Goal: Task Accomplishment & Management: Complete application form

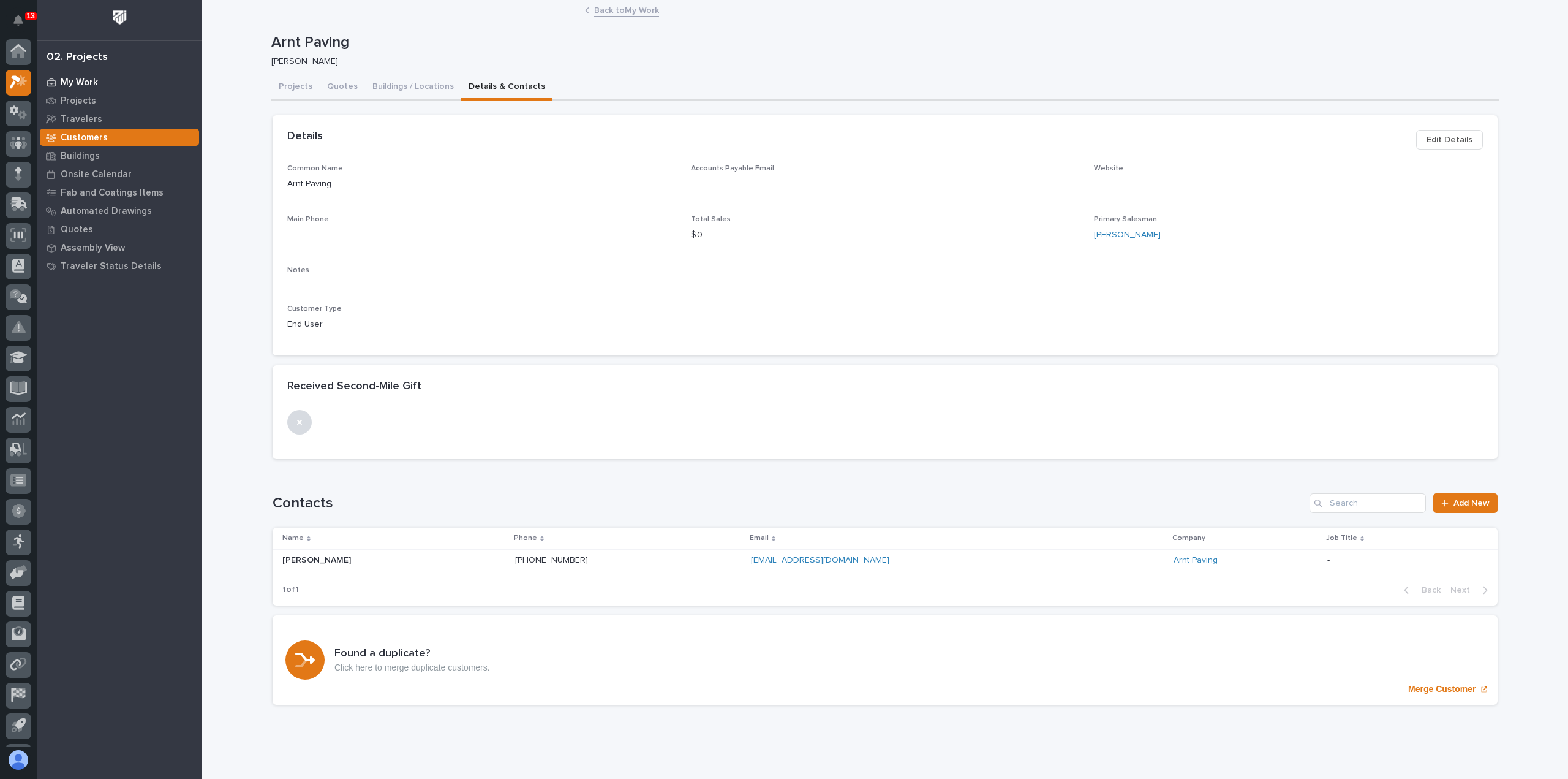
click at [88, 77] on p "My Work" at bounding box center [79, 83] width 37 height 11
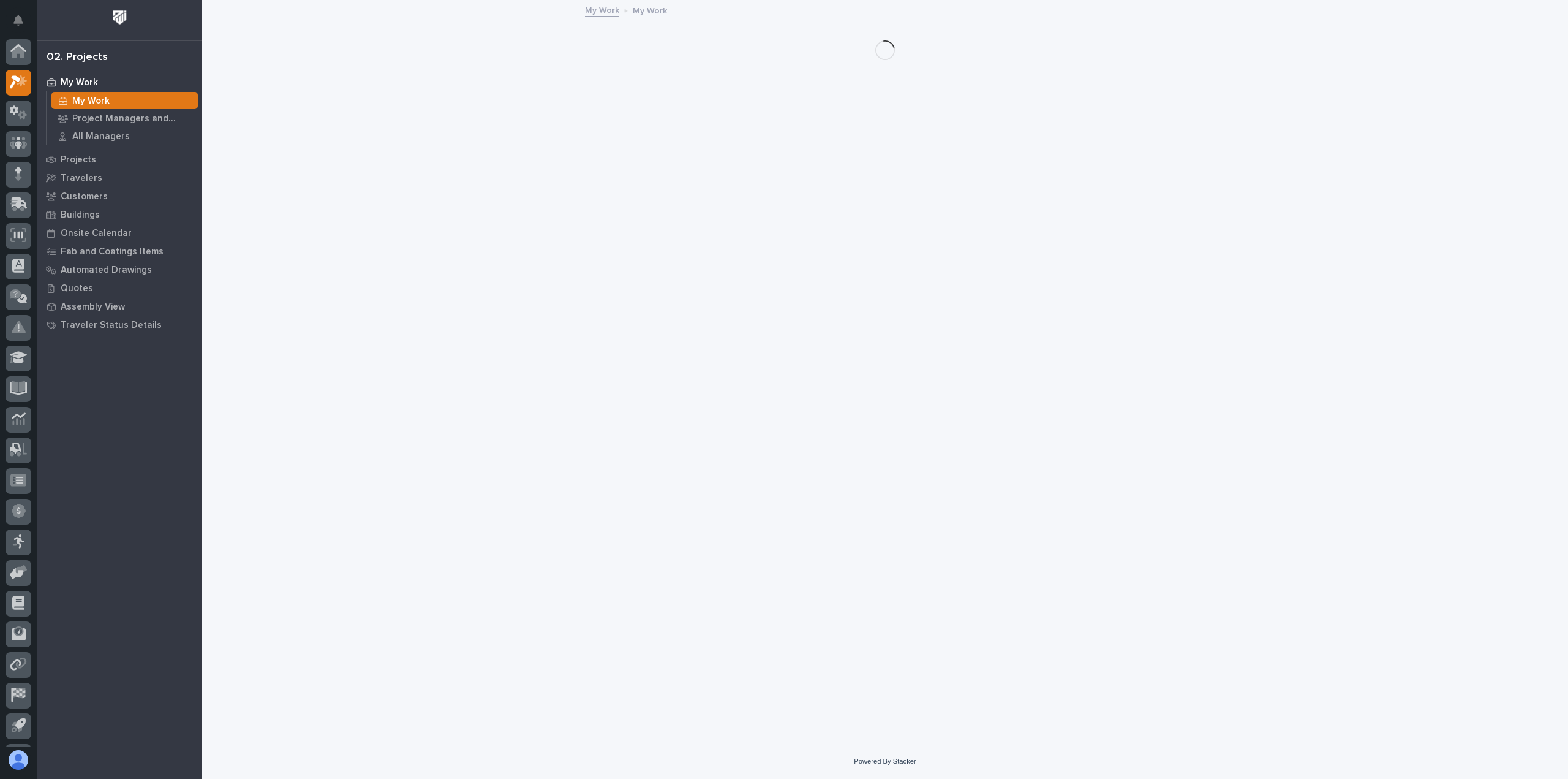
scroll to position [27, 0]
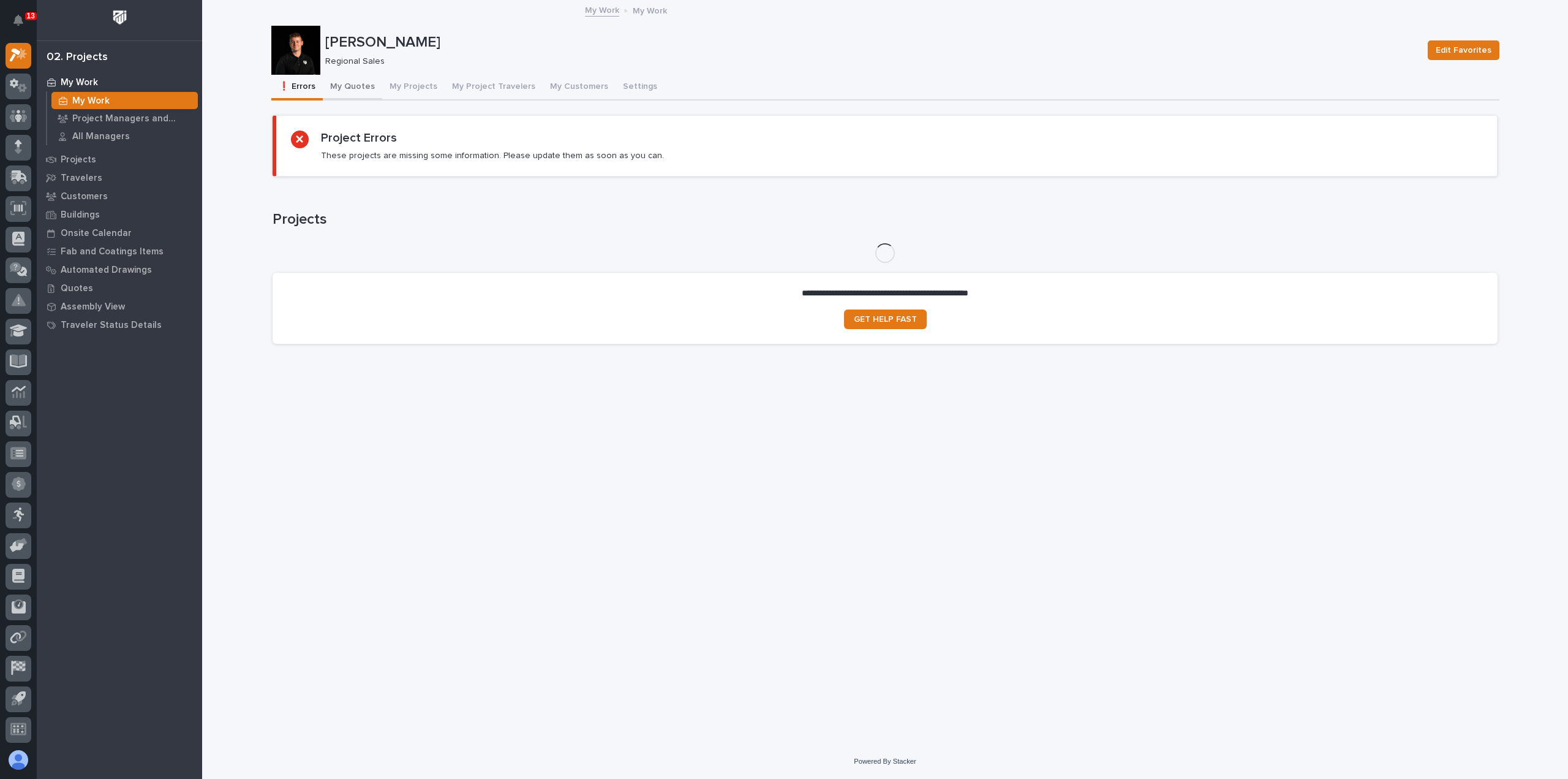
click at [356, 93] on button "My Quotes" at bounding box center [353, 88] width 60 height 26
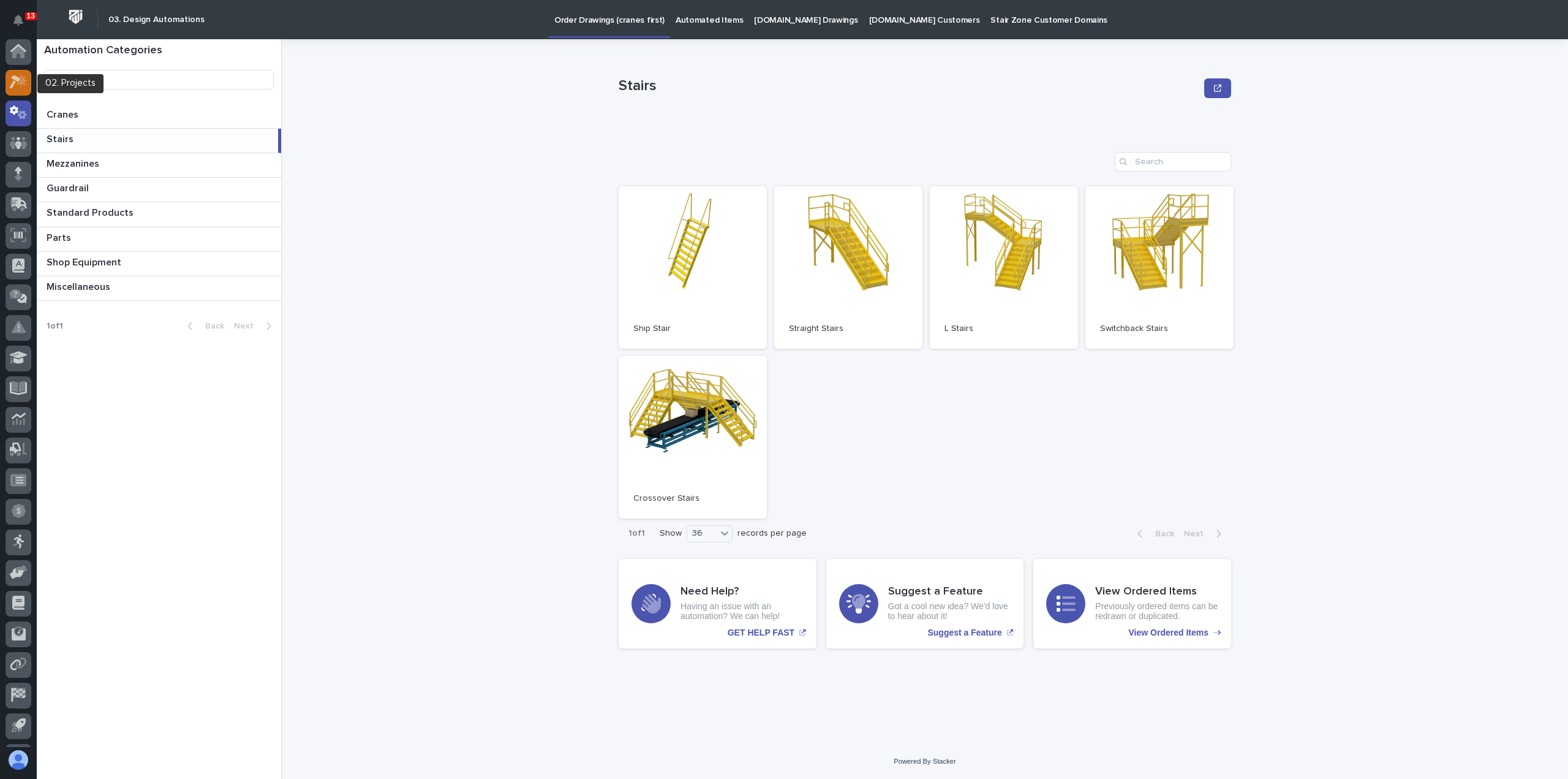
click at [21, 87] on icon at bounding box center [21, 81] width 10 height 12
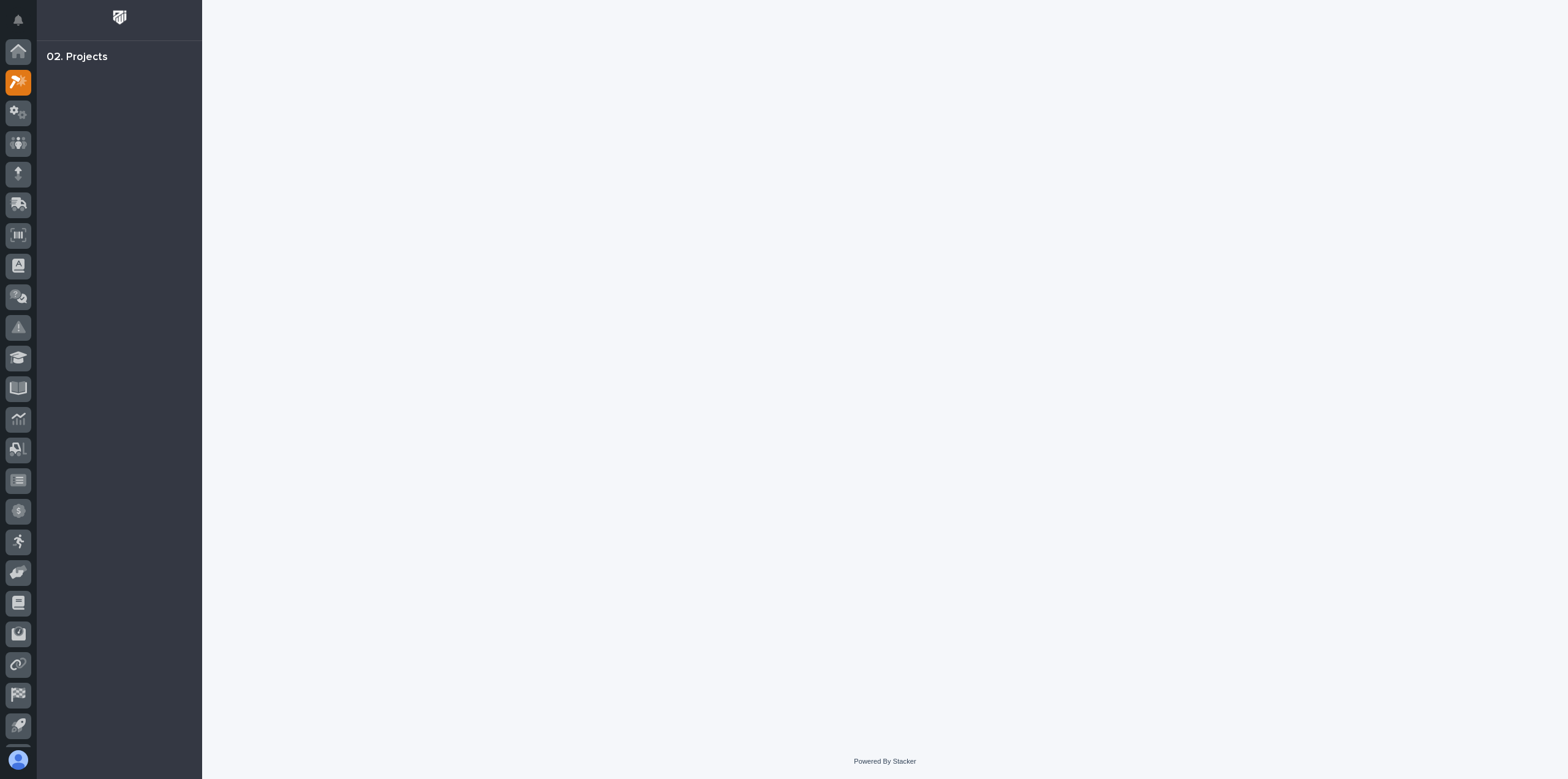
scroll to position [27, 0]
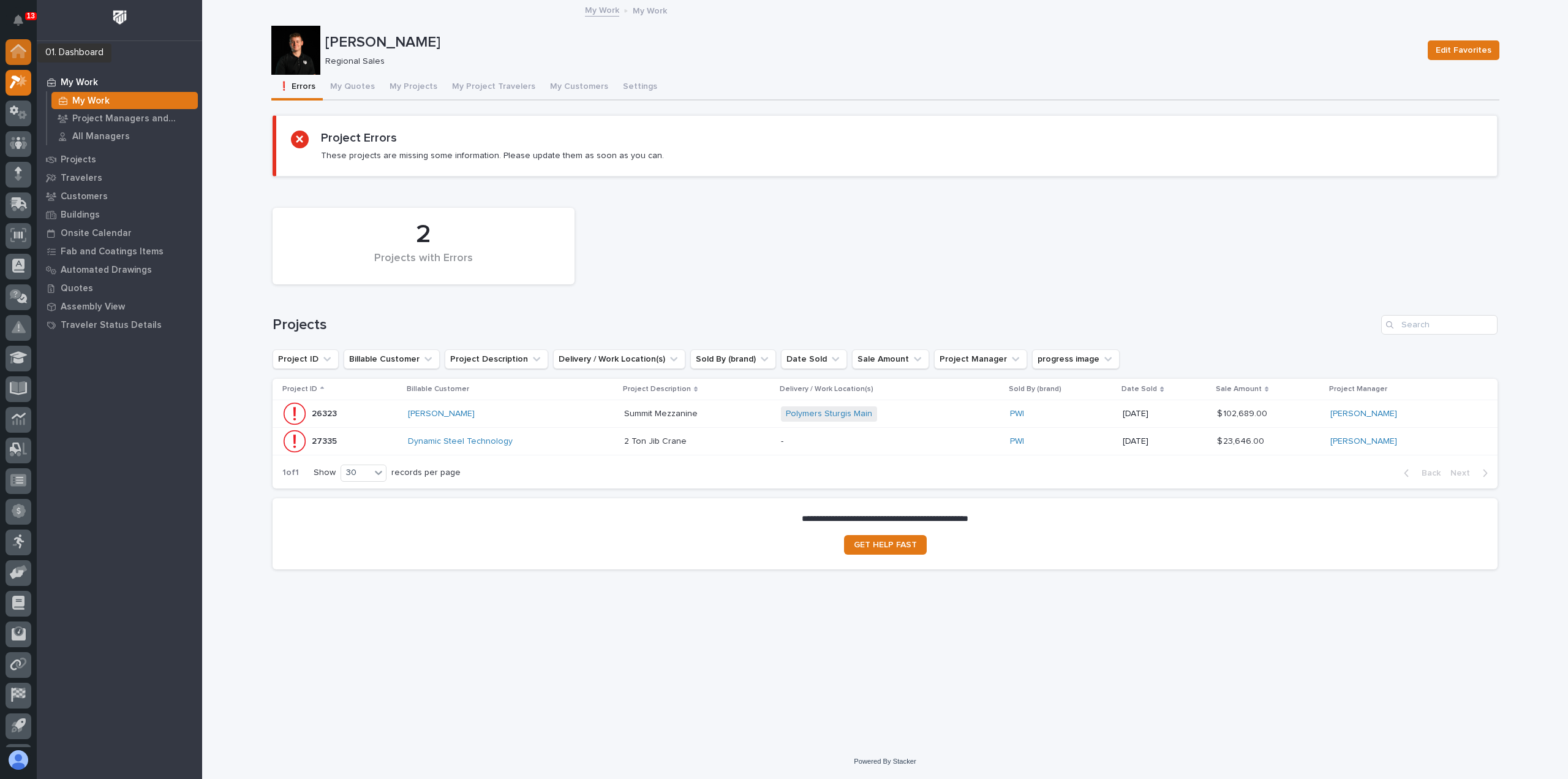
click at [22, 52] on icon at bounding box center [18, 53] width 12 height 12
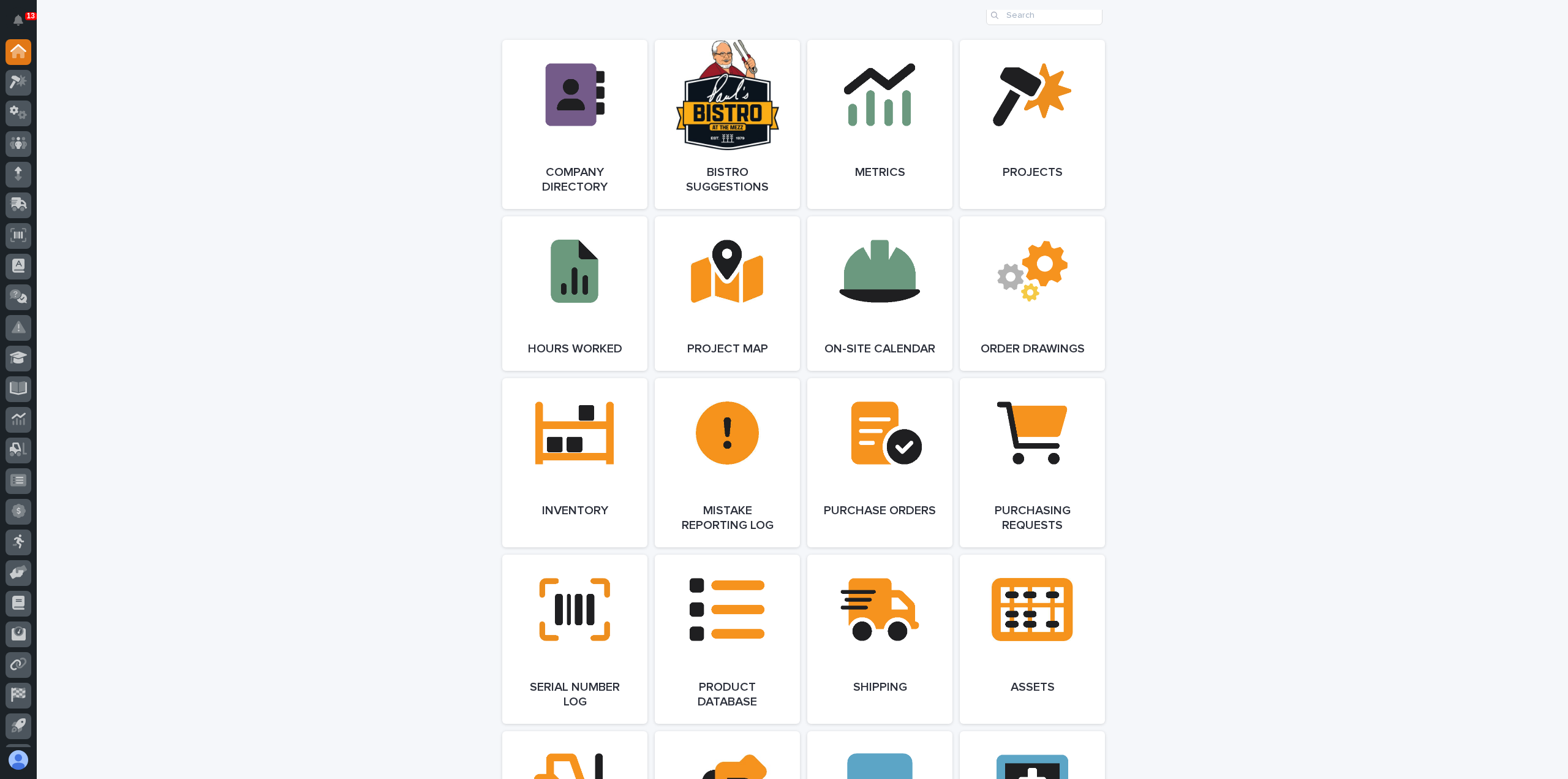
scroll to position [1103, 0]
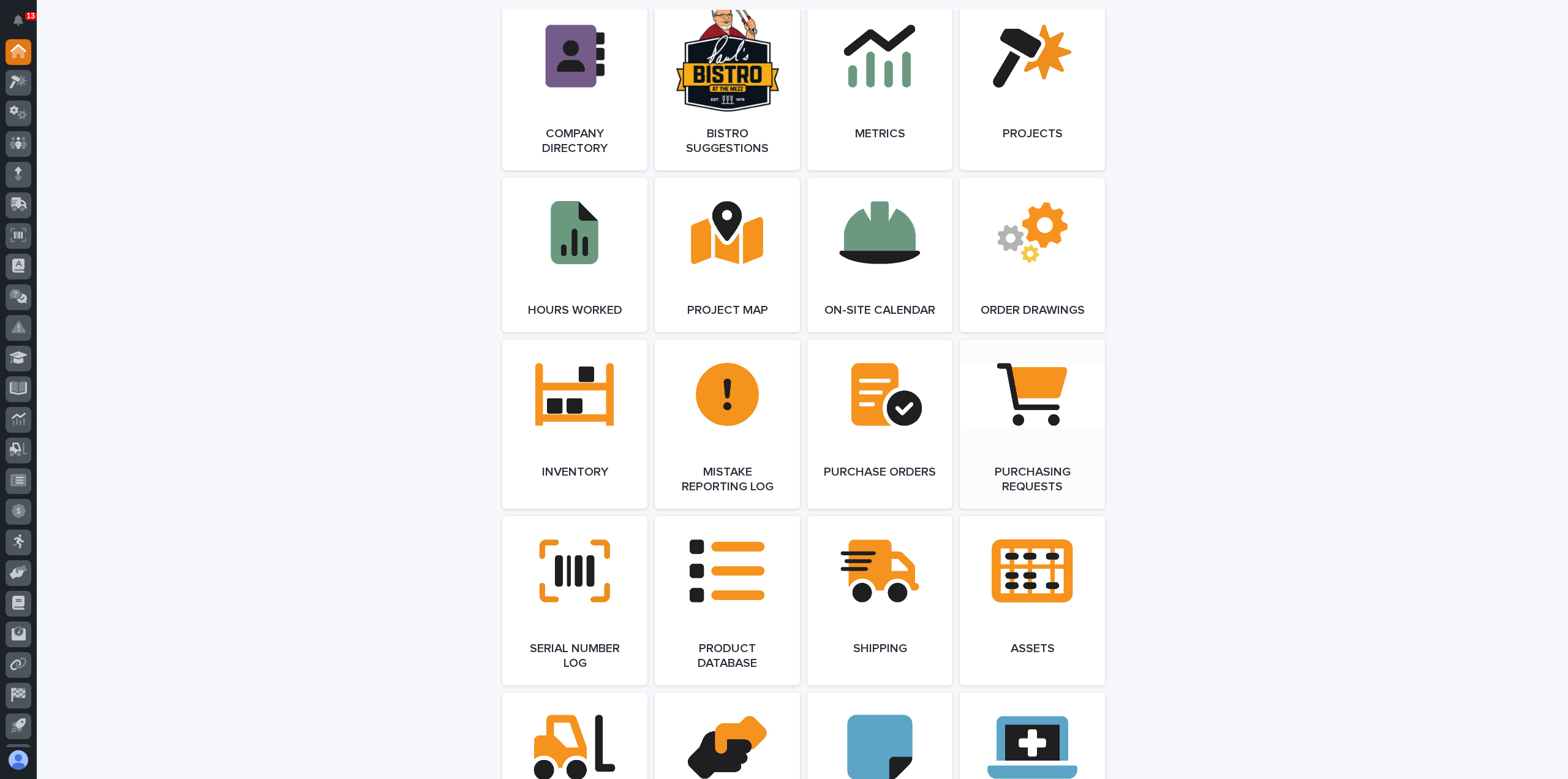
click at [1036, 422] on span "Open Link" at bounding box center [1032, 424] width 40 height 9
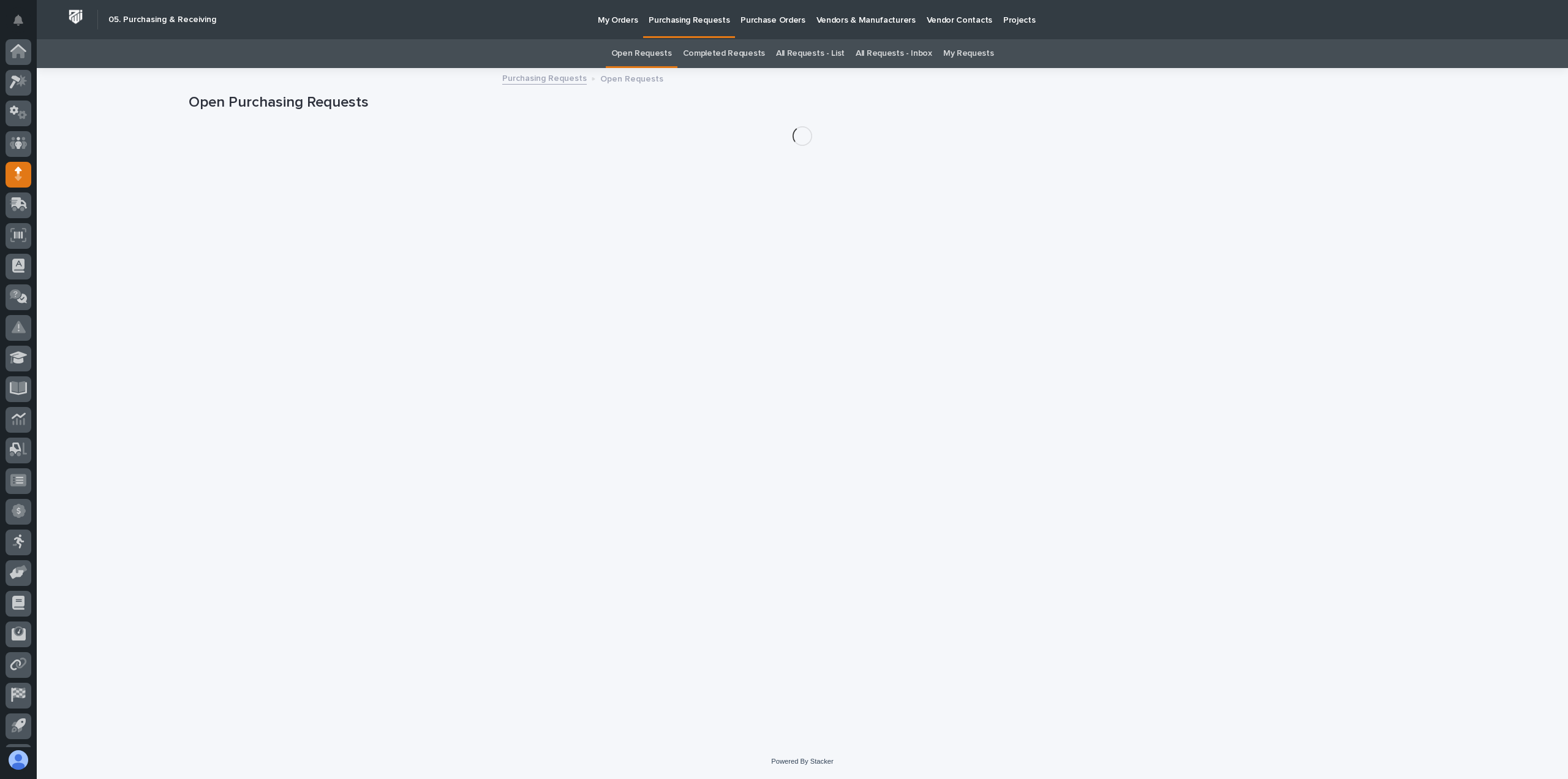
scroll to position [27, 0]
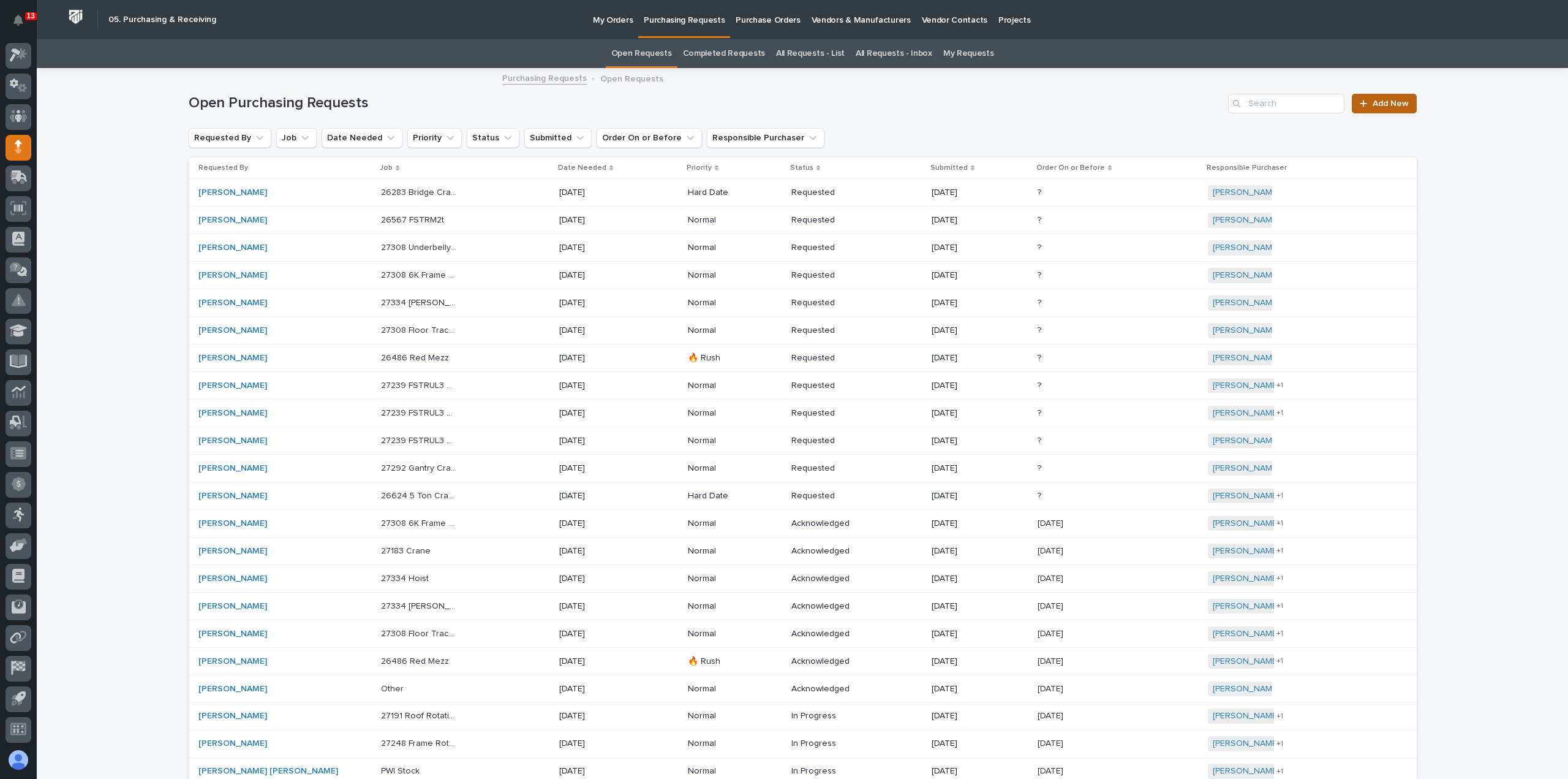
click at [1363, 109] on link "Add New" at bounding box center [1384, 104] width 64 height 20
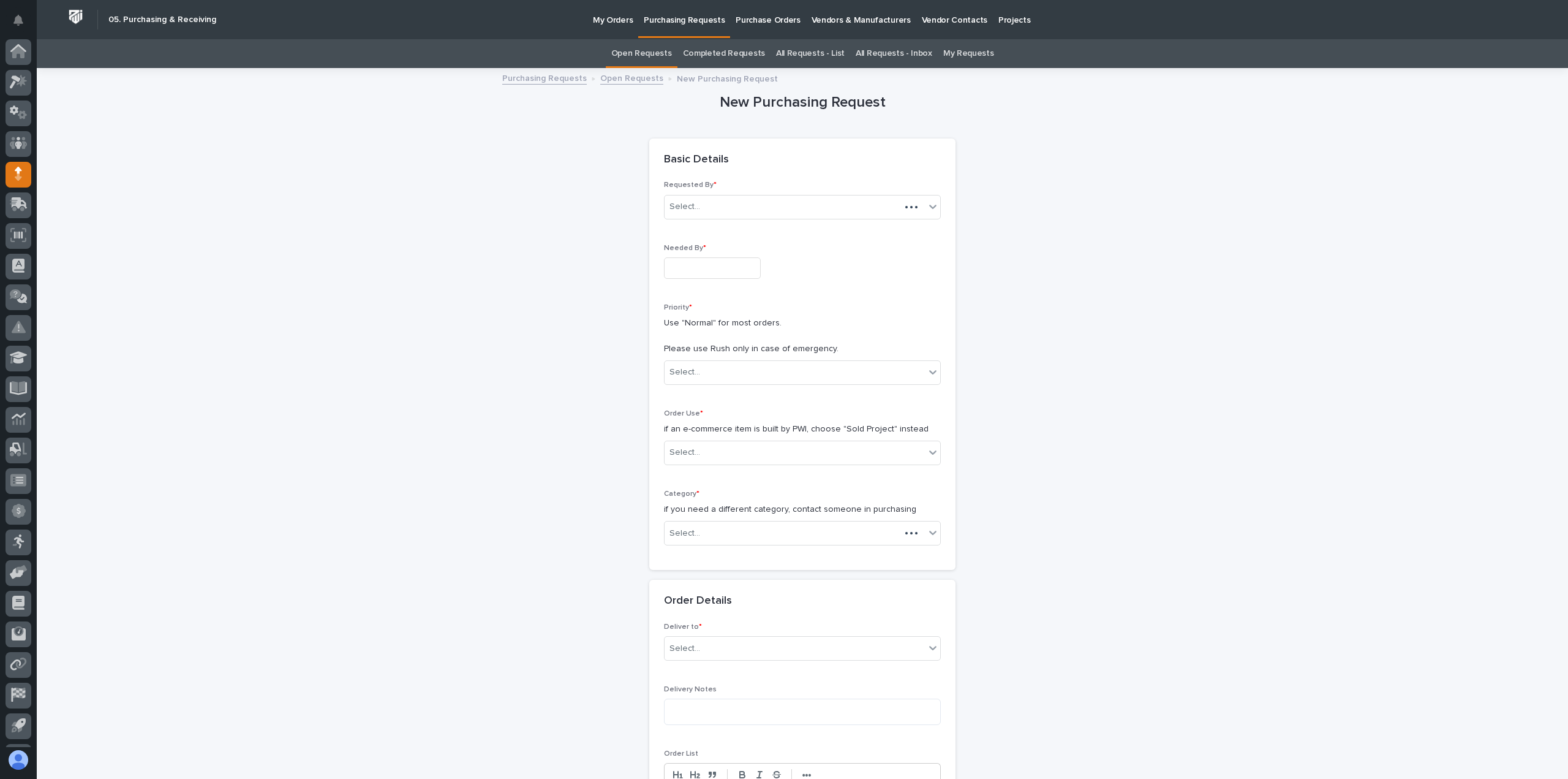
scroll to position [27, 0]
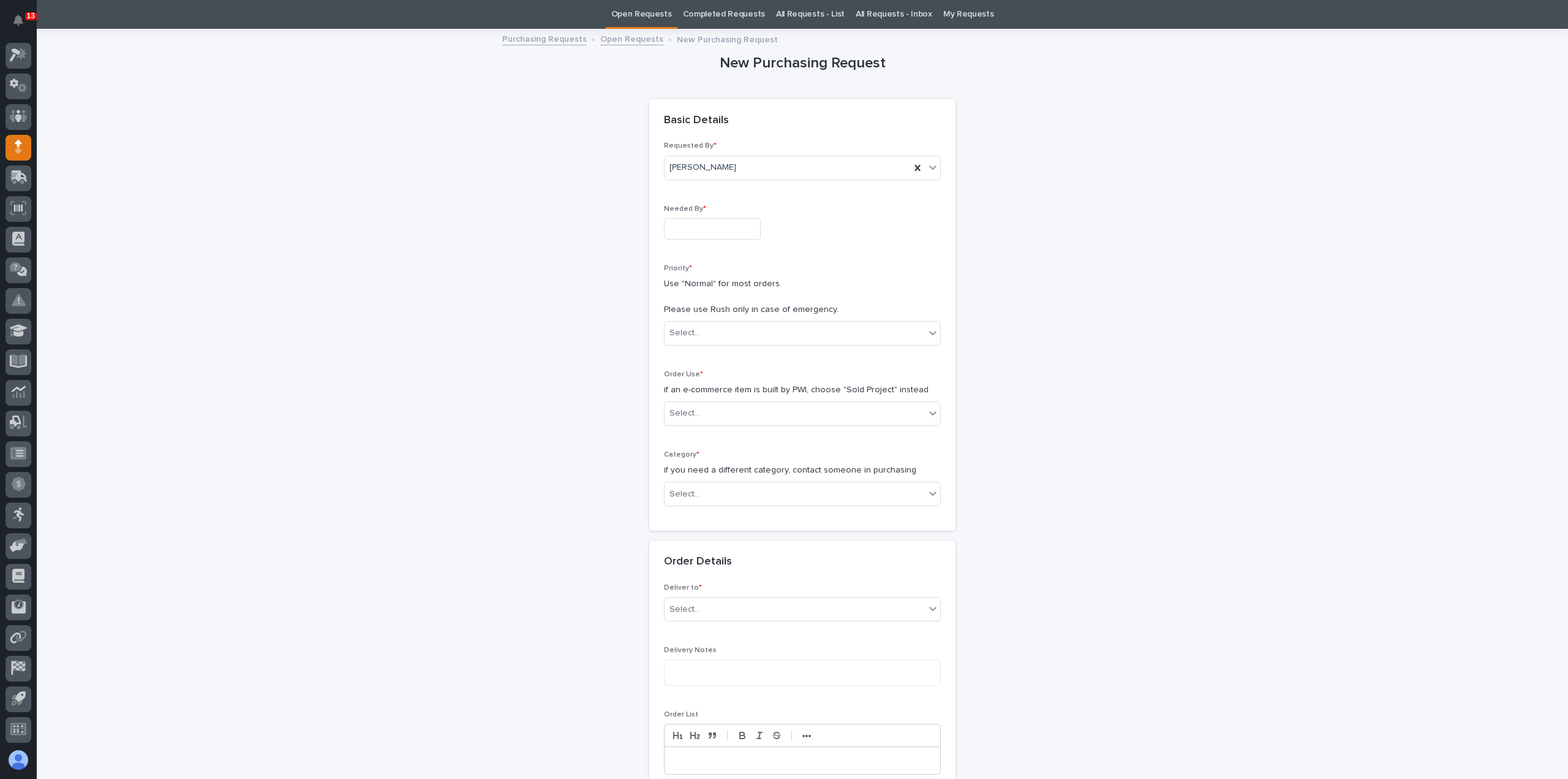
click at [697, 226] on input "text" at bounding box center [712, 229] width 97 height 22
click at [750, 130] on div "17" at bounding box center [744, 128] width 17 height 17
type input "**********"
click at [732, 331] on div "Select..." at bounding box center [795, 333] width 260 height 20
